Goal: Task Accomplishment & Management: Manage account settings

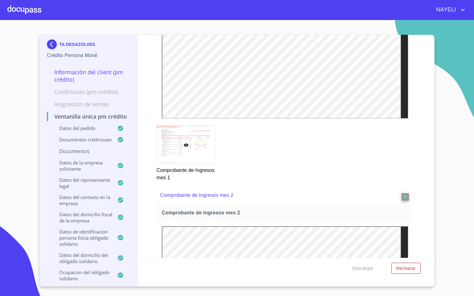
scroll to position [1156, 0]
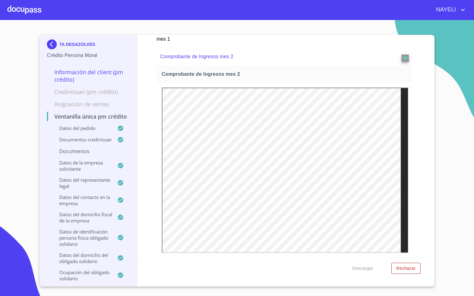
click at [51, 42] on img at bounding box center [53, 44] width 12 height 10
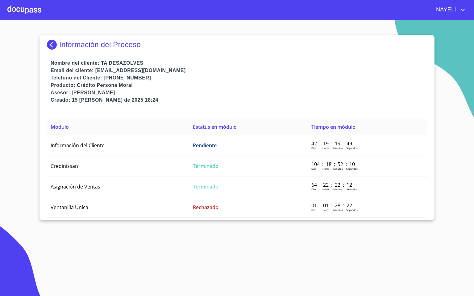
click at [38, 11] on div at bounding box center [24, 10] width 34 height 20
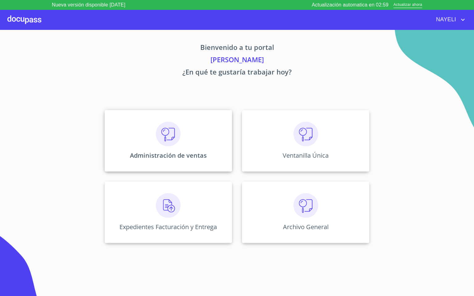
click at [199, 134] on div "Administración de ventas" at bounding box center [168, 141] width 127 height 62
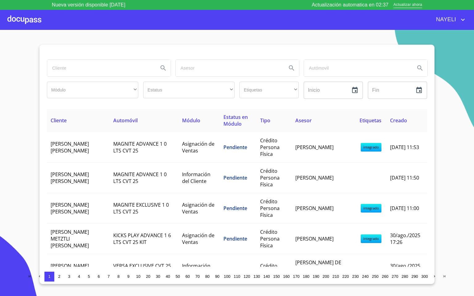
click at [116, 72] on input "search" at bounding box center [100, 68] width 106 height 17
click at [86, 73] on input "search" at bounding box center [100, 68] width 106 height 17
click at [92, 67] on input "search" at bounding box center [100, 68] width 106 height 17
type input "gabriel"
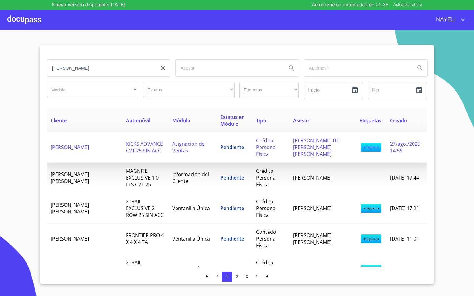
click at [92, 152] on td "[PERSON_NAME]" at bounding box center [84, 147] width 75 height 31
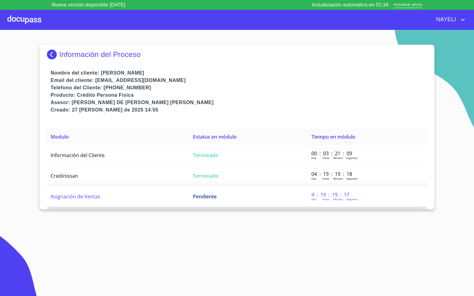
click at [124, 198] on td "Asignación de Ventas" at bounding box center [118, 197] width 142 height 21
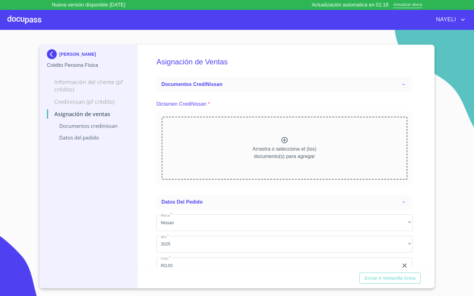
click at [49, 49] on img at bounding box center [53, 54] width 12 height 10
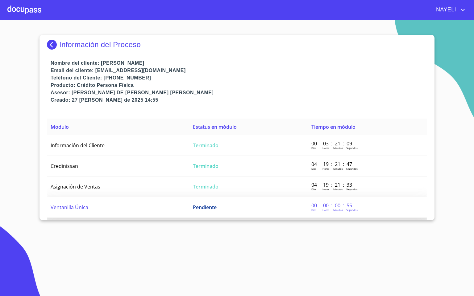
click at [91, 203] on td "Ventanilla Única" at bounding box center [118, 207] width 142 height 21
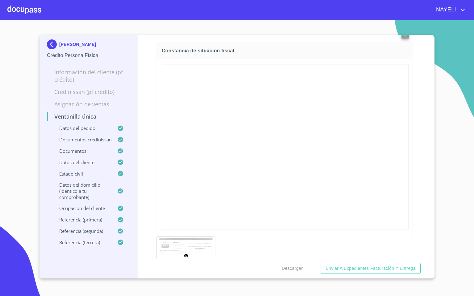
scroll to position [1989, 0]
click at [401, 37] on button "reject" at bounding box center [404, 32] width 7 height 7
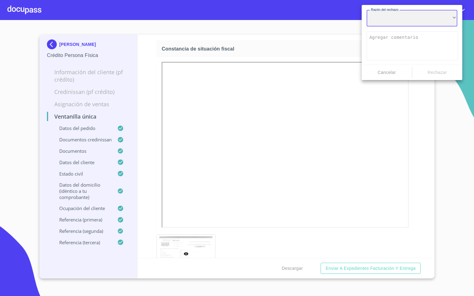
click at [397, 18] on div "​" at bounding box center [411, 18] width 91 height 17
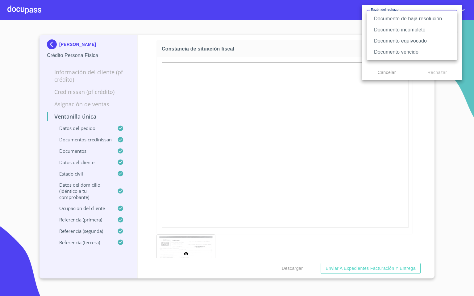
click at [410, 50] on li "Documento vencido" at bounding box center [411, 52] width 91 height 11
type textarea "Favor de enviar de nuevo documento con fecha no mayor a 60 días, puede ser foto…"
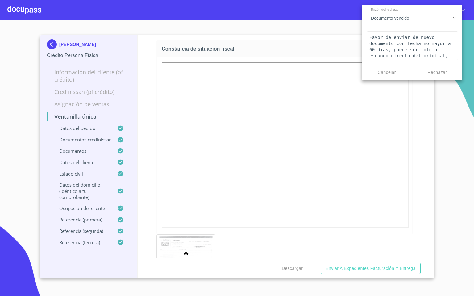
click at [433, 66] on div "Cancelar Rechazar" at bounding box center [411, 72] width 101 height 15
click at [445, 67] on button "Rechazar" at bounding box center [437, 72] width 50 height 11
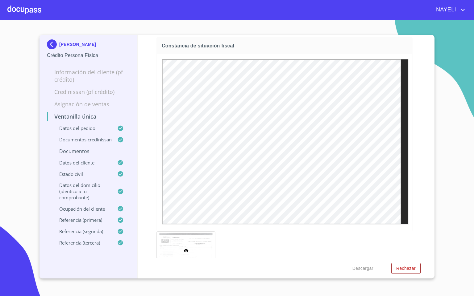
scroll to position [0, 0]
click at [411, 263] on button "Rechazar" at bounding box center [405, 268] width 29 height 11
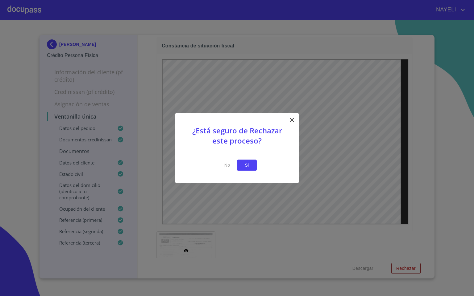
click at [256, 166] on button "Si" at bounding box center [247, 165] width 20 height 11
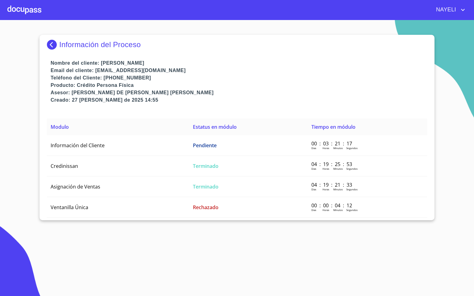
click at [121, 246] on section "Información del Proceso Nombre del cliente: [PERSON_NAME] Email del cliente: [E…" at bounding box center [237, 158] width 474 height 276
click at [23, 8] on div at bounding box center [24, 10] width 34 height 20
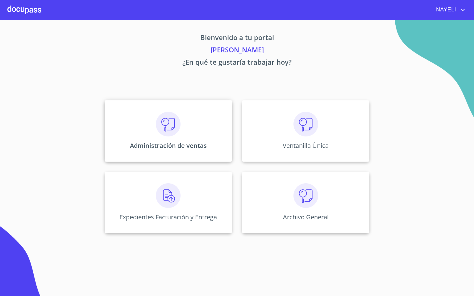
click at [166, 114] on img at bounding box center [168, 124] width 25 height 25
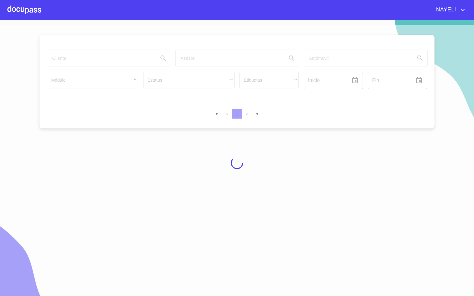
click at [60, 61] on div at bounding box center [237, 163] width 474 height 276
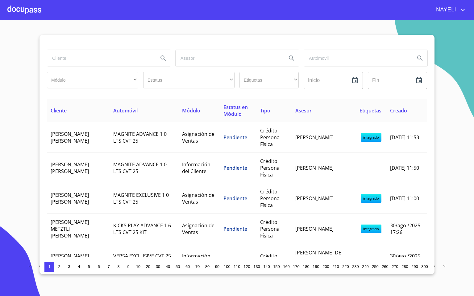
click at [60, 60] on input "search" at bounding box center [100, 58] width 106 height 17
type input "[PERSON_NAME]"
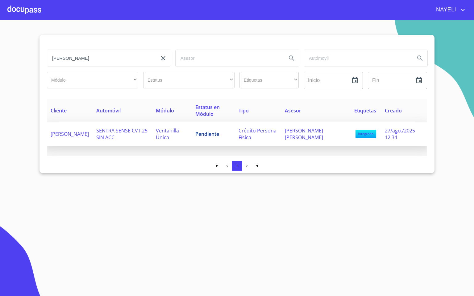
click at [92, 136] on td "[PERSON_NAME]" at bounding box center [70, 134] width 46 height 24
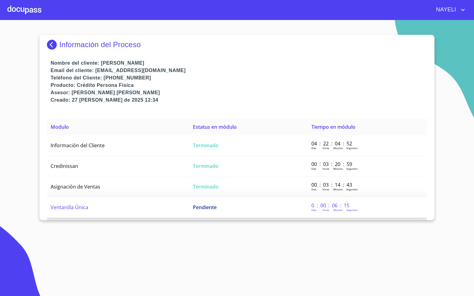
click at [99, 209] on td "Ventanilla Única" at bounding box center [118, 207] width 142 height 21
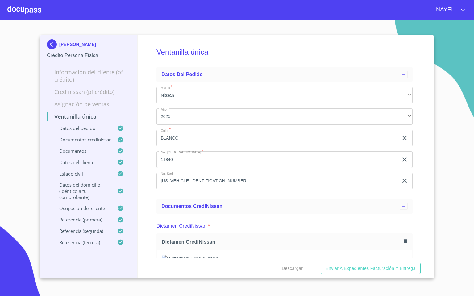
click at [147, 241] on div "Ventanilla única Datos del pedido Marca   * Nissan ​ Año   * 2025 ​ Color   * […" at bounding box center [284, 146] width 294 height 223
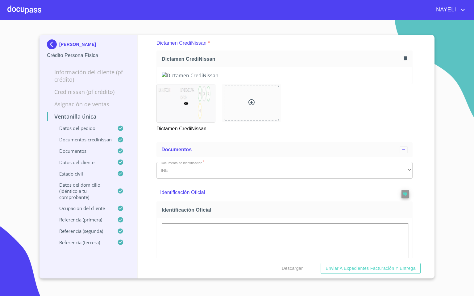
scroll to position [277, 0]
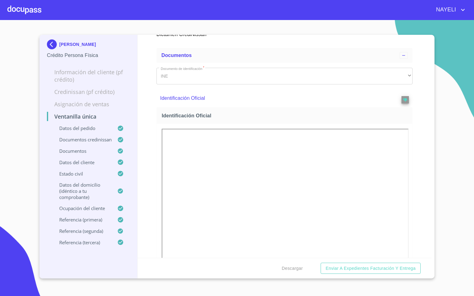
click at [420, 212] on div "Ventanilla única Datos del pedido Marca   * Nissan ​ Año   * 2025 ​ Color   * […" at bounding box center [284, 146] width 294 height 223
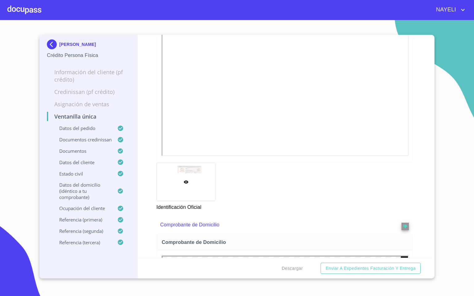
scroll to position [509, 0]
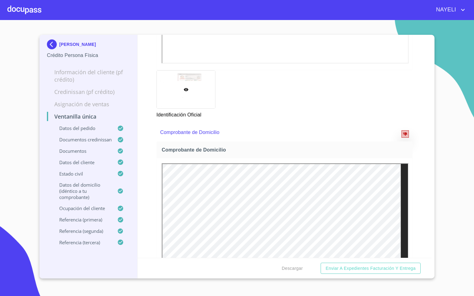
click at [403, 136] on icon "reject" at bounding box center [405, 134] width 4 height 4
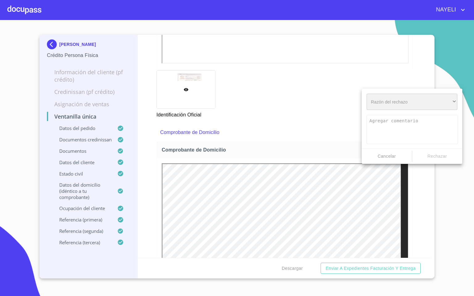
click at [410, 104] on div "​" at bounding box center [411, 102] width 91 height 17
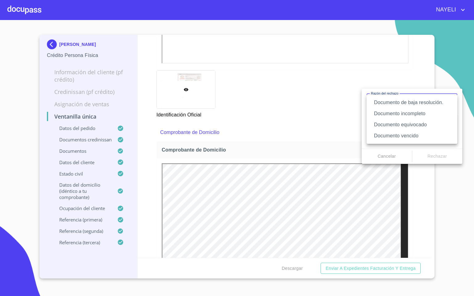
click at [425, 124] on li "Documento equivocado" at bounding box center [411, 124] width 91 height 11
type textarea "Favor de enviar de nuevo documento correcto según lo requiere el campo, puede s…"
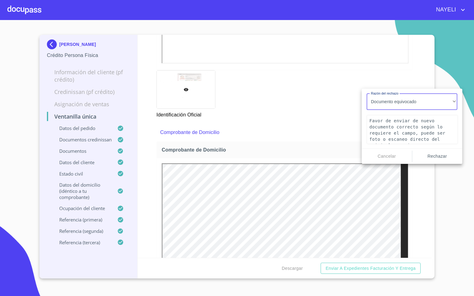
click at [442, 155] on span "Rechazar" at bounding box center [436, 157] width 45 height 8
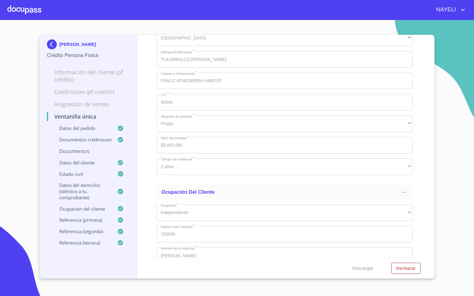
scroll to position [2312, 0]
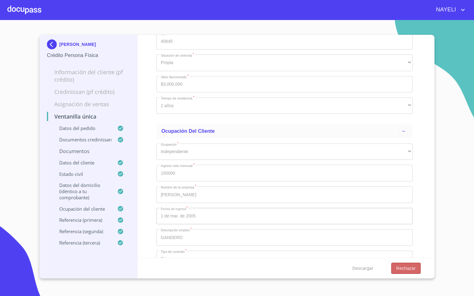
click at [409, 265] on span "Rechazar" at bounding box center [405, 269] width 19 height 8
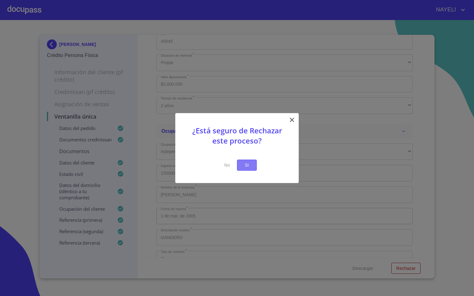
click at [251, 170] on button "Si" at bounding box center [247, 165] width 20 height 11
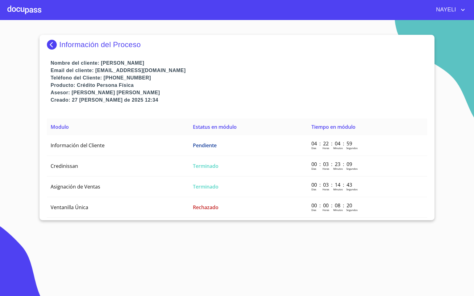
click at [18, 11] on div at bounding box center [24, 10] width 34 height 20
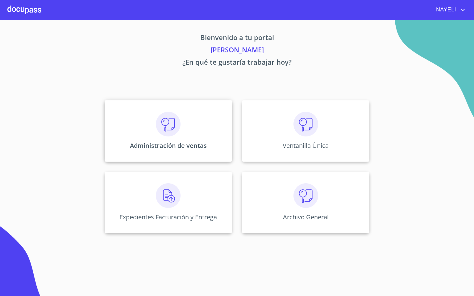
click at [184, 125] on div "Administración de ventas" at bounding box center [168, 131] width 127 height 62
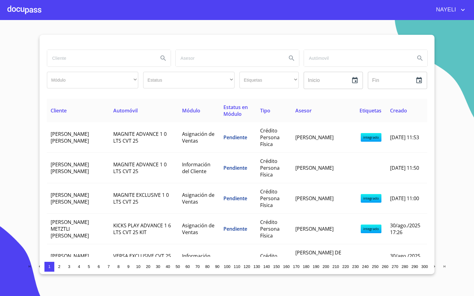
click at [101, 60] on input "search" at bounding box center [100, 58] width 106 height 17
type input "[PERSON_NAME]"
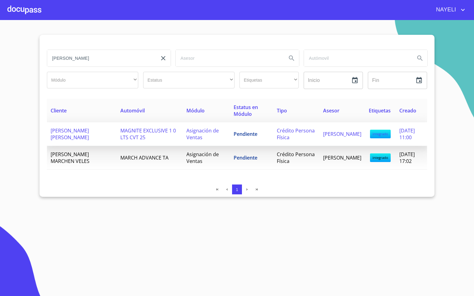
click at [105, 138] on td "[PERSON_NAME] [PERSON_NAME]" at bounding box center [82, 134] width 70 height 24
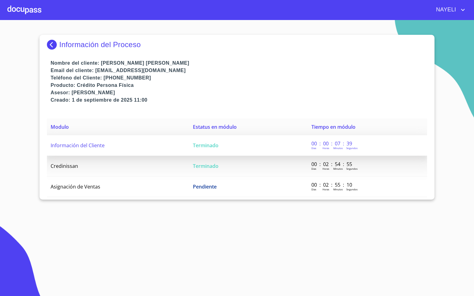
click at [141, 148] on td "Información del Cliente" at bounding box center [118, 145] width 142 height 21
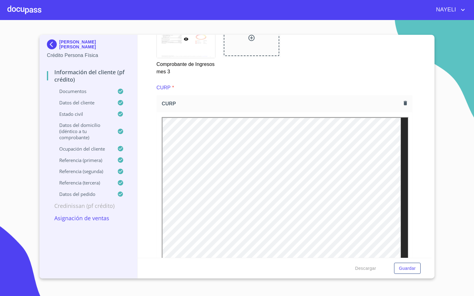
scroll to position [1387, 0]
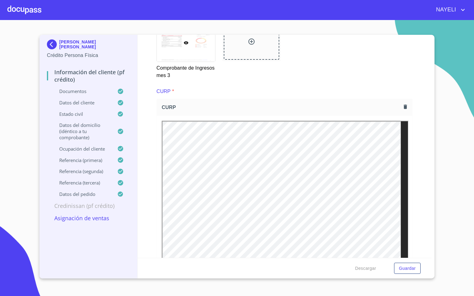
click at [52, 43] on img at bounding box center [53, 44] width 12 height 10
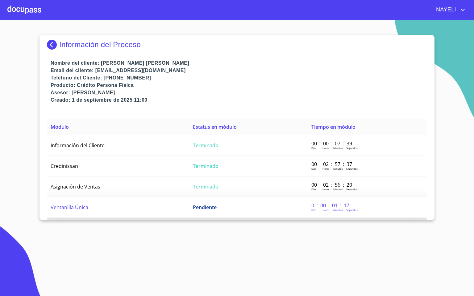
click at [83, 213] on td "Ventanilla Única" at bounding box center [118, 207] width 142 height 21
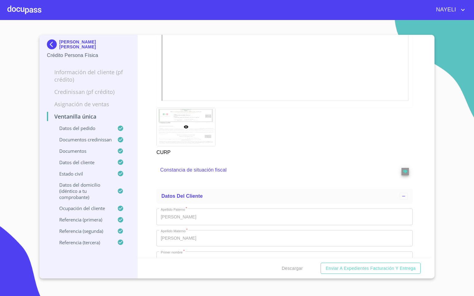
scroll to position [1942, 0]
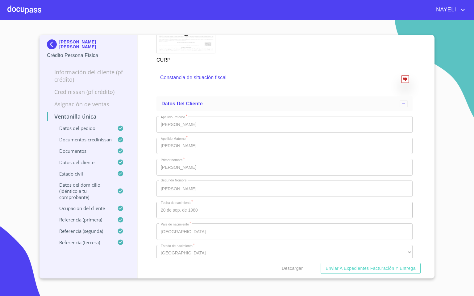
click at [401, 83] on button "reject" at bounding box center [404, 79] width 7 height 7
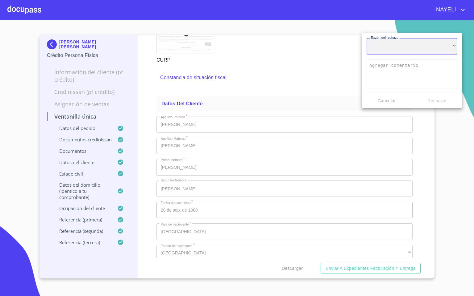
click at [405, 53] on div "​" at bounding box center [411, 46] width 91 height 17
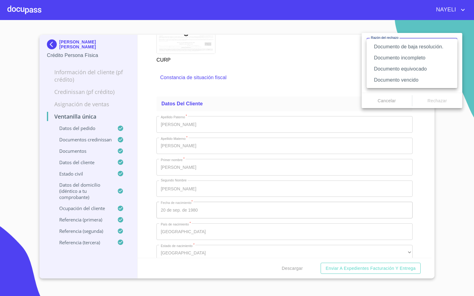
click at [436, 58] on li "Documento incompleto" at bounding box center [411, 57] width 91 height 11
type textarea "Favor de enviar de nuevo documento completo incluyendo todas sus hojas, puede s…"
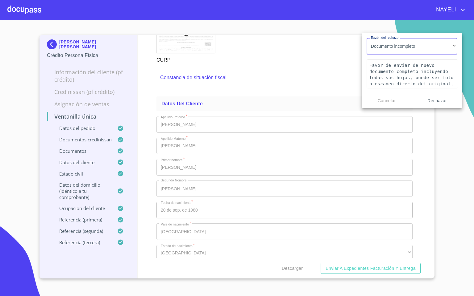
click at [440, 102] on span "Rechazar" at bounding box center [436, 101] width 45 height 8
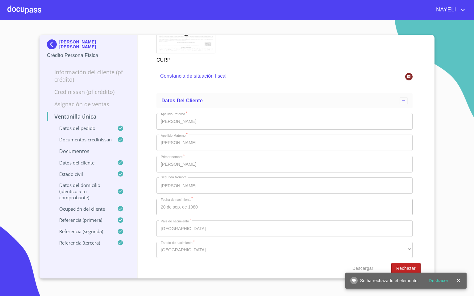
click at [409, 265] on span "Rechazar" at bounding box center [405, 269] width 19 height 8
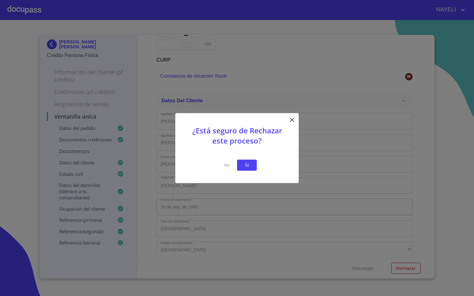
click at [246, 164] on span "Si" at bounding box center [247, 166] width 10 height 8
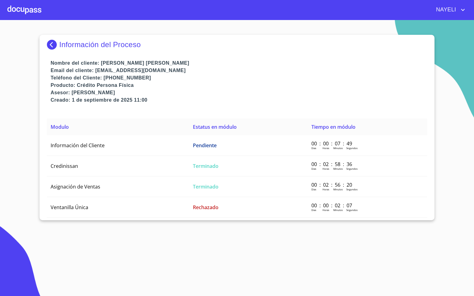
click at [182, 259] on section "Información del Proceso Nombre del cliente: [PERSON_NAME] [PERSON_NAME] Email d…" at bounding box center [237, 158] width 474 height 276
